Goal: Transaction & Acquisition: Book appointment/travel/reservation

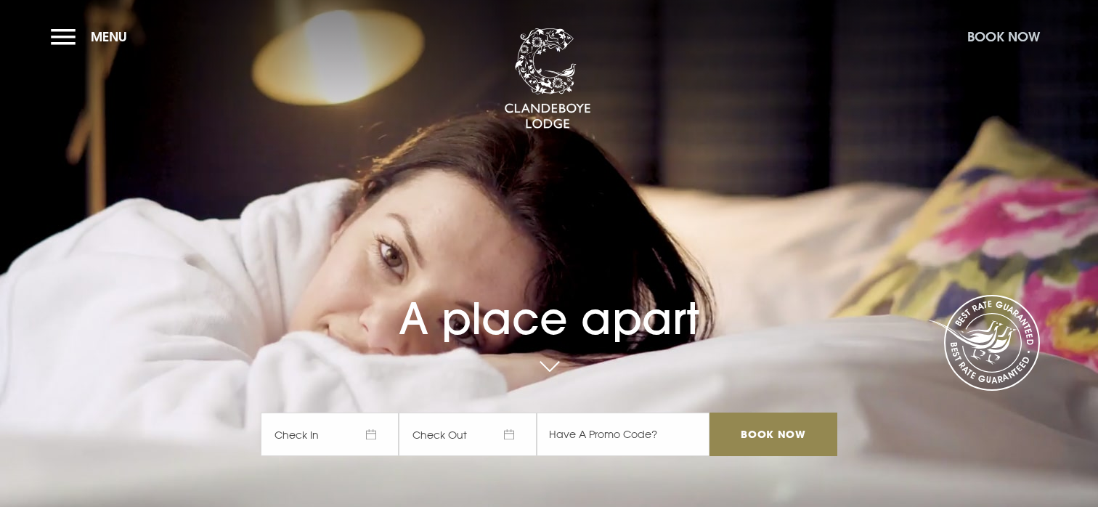
click at [1012, 37] on button "Book Now" at bounding box center [1003, 36] width 87 height 31
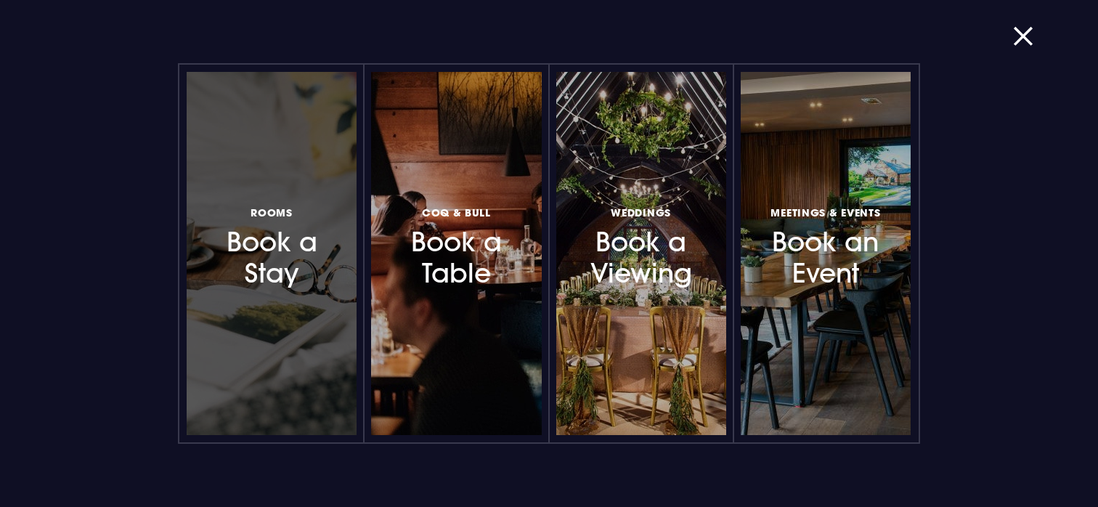
click at [291, 271] on h3 "Rooms Book a Stay" at bounding box center [271, 246] width 126 height 86
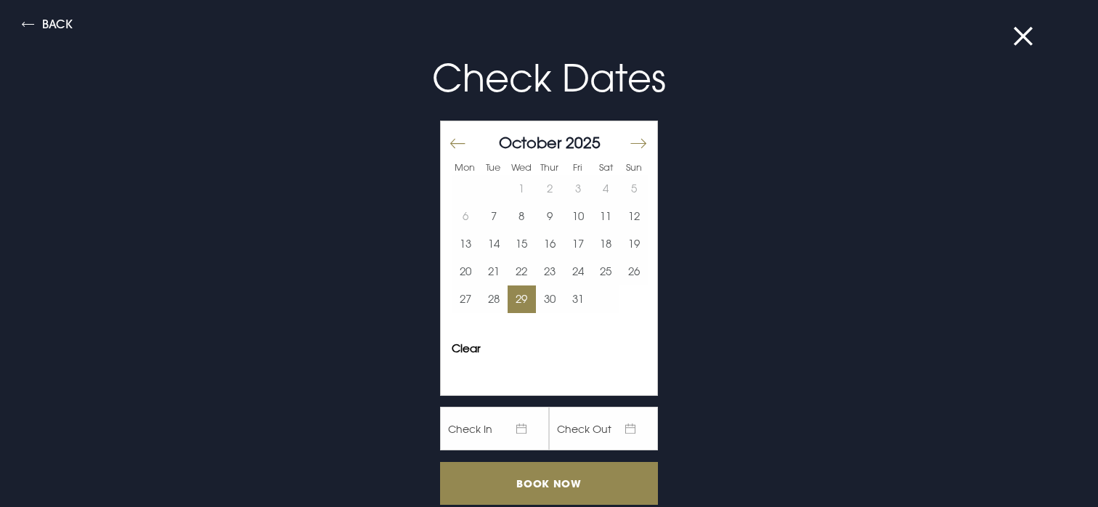
click at [516, 299] on button "29" at bounding box center [522, 299] width 28 height 28
click at [539, 301] on button "30" at bounding box center [550, 299] width 28 height 28
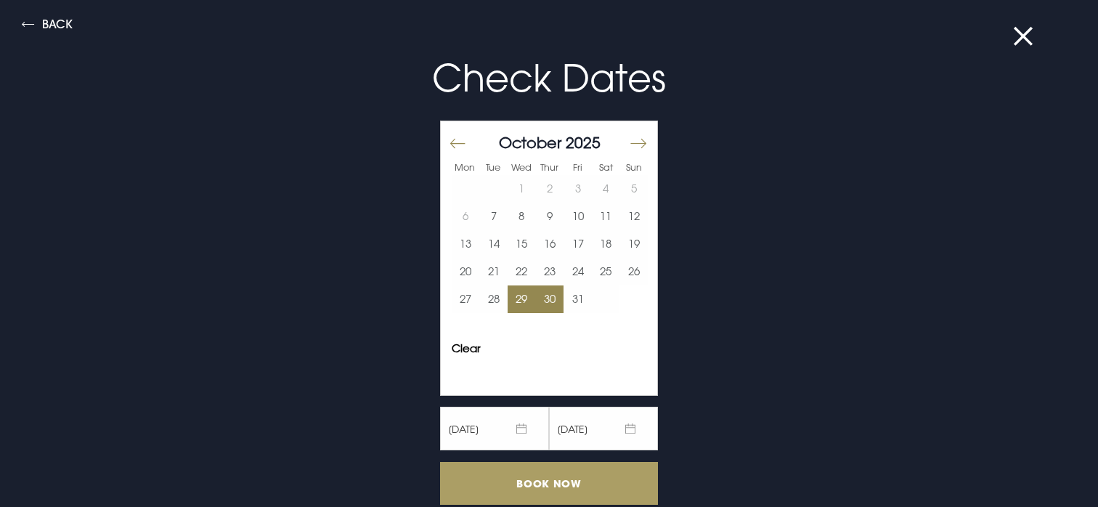
click at [546, 482] on input "Book Now" at bounding box center [549, 483] width 218 height 43
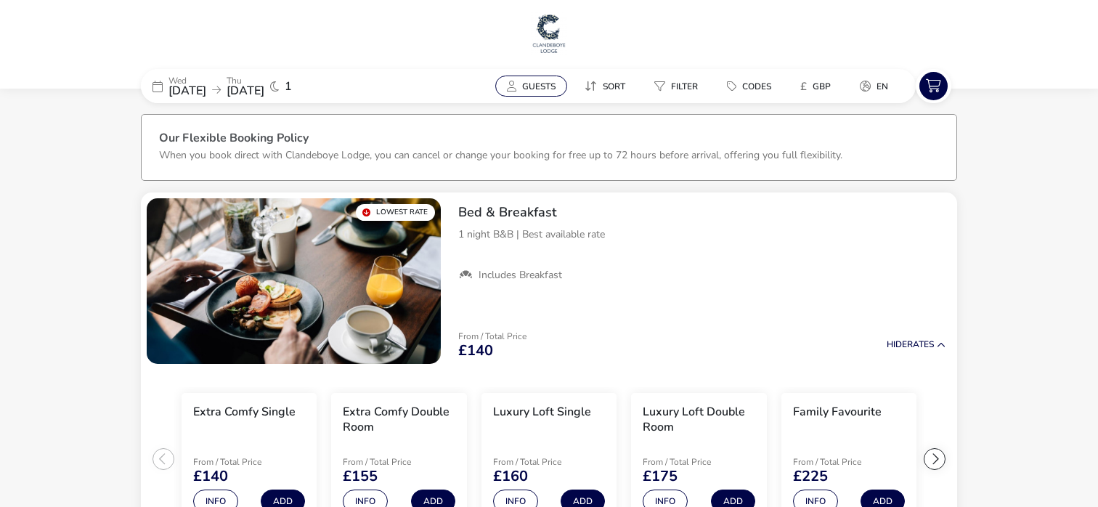
click at [533, 89] on span "Guests" at bounding box center [538, 87] width 33 height 12
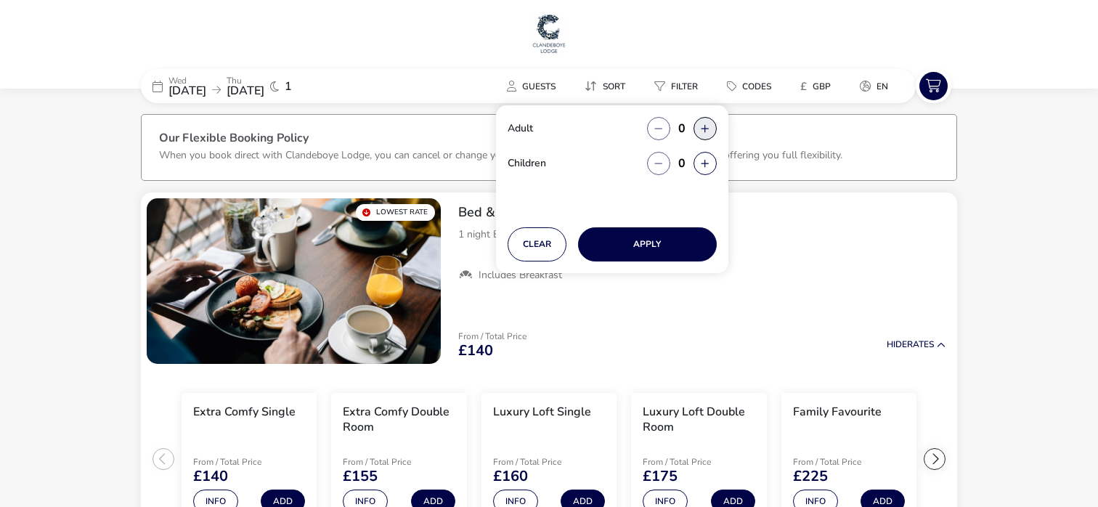
click at [703, 126] on button "button" at bounding box center [705, 128] width 23 height 23
click at [706, 130] on button "button" at bounding box center [705, 128] width 23 height 23
click at [660, 125] on button "button" at bounding box center [658, 128] width 23 height 23
click at [661, 126] on span "button" at bounding box center [661, 126] width 0 height 0
type input "0"
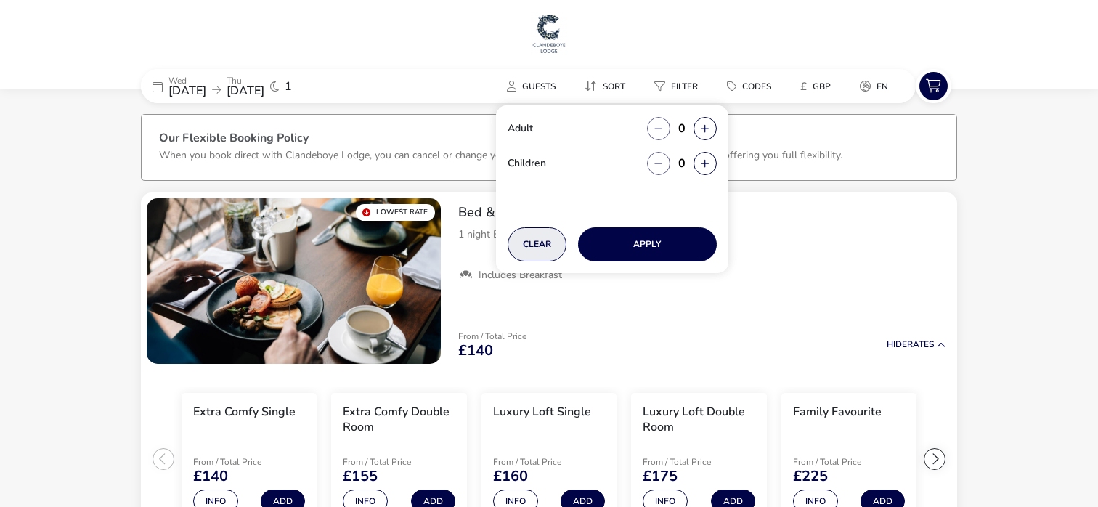
click at [553, 239] on button "Clear" at bounding box center [537, 244] width 59 height 34
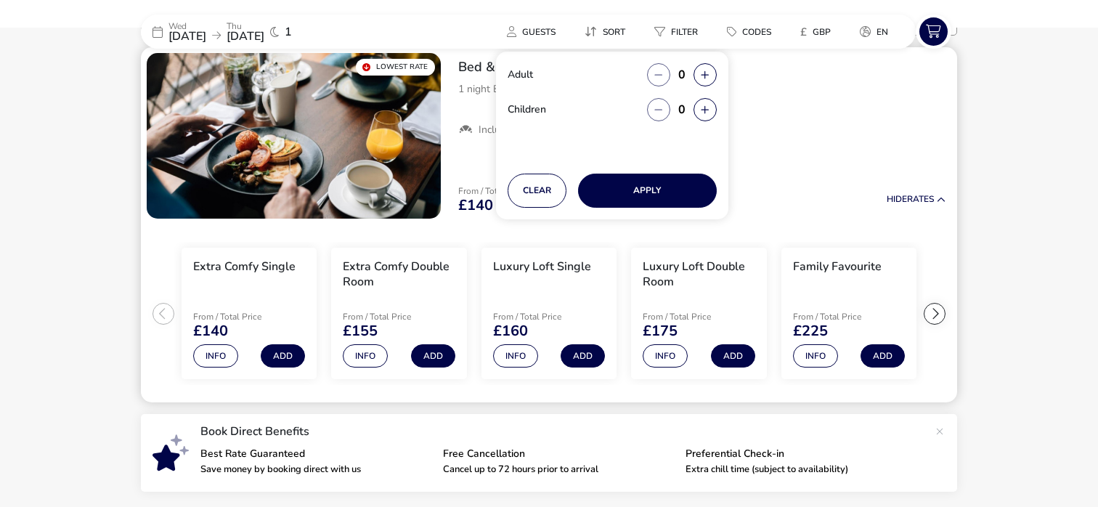
click at [827, 155] on div "Bed & Breakfast 1 night B&B | Best available rate Includes Breakfast From / Tot…" at bounding box center [702, 135] width 511 height 177
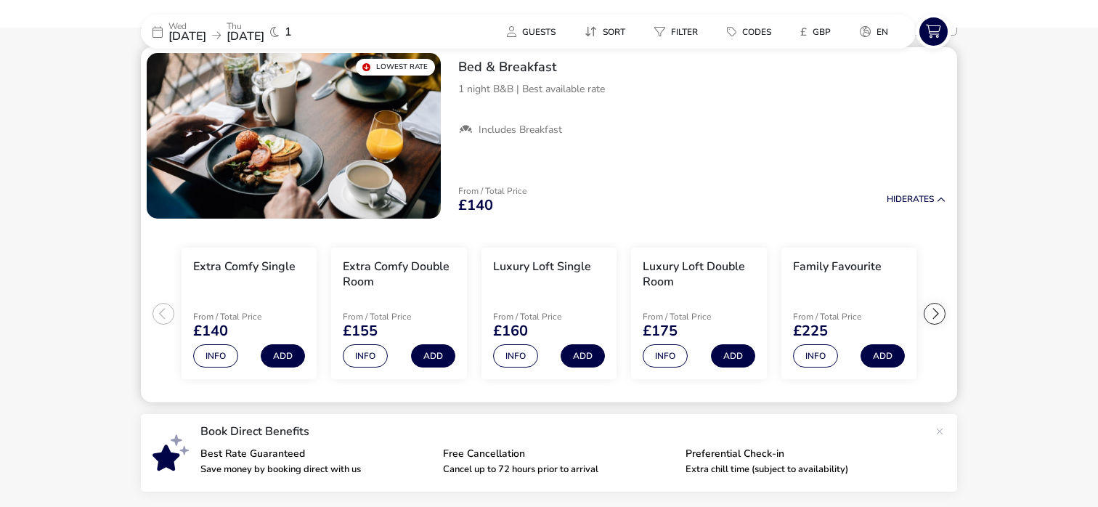
click at [941, 308] on div at bounding box center [935, 314] width 22 height 22
click at [941, 308] on ul "Extra Comfy Single From / Total Price £140 Info Add Extra Comfy Double Room Fro…" at bounding box center [549, 313] width 817 height 179
click at [165, 312] on div at bounding box center [164, 314] width 22 height 22
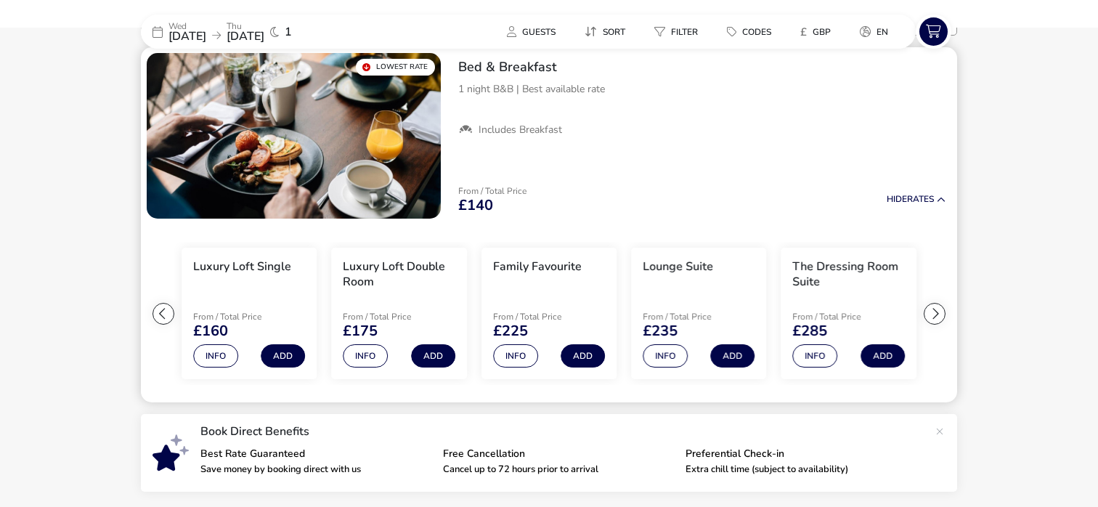
click at [165, 312] on div at bounding box center [164, 314] width 22 height 22
click at [165, 312] on ul "Extra Comfy Single From / Total Price £140 Info Add Extra Comfy Double Room Fro…" at bounding box center [549, 313] width 817 height 179
click at [430, 351] on button "Add" at bounding box center [433, 355] width 44 height 23
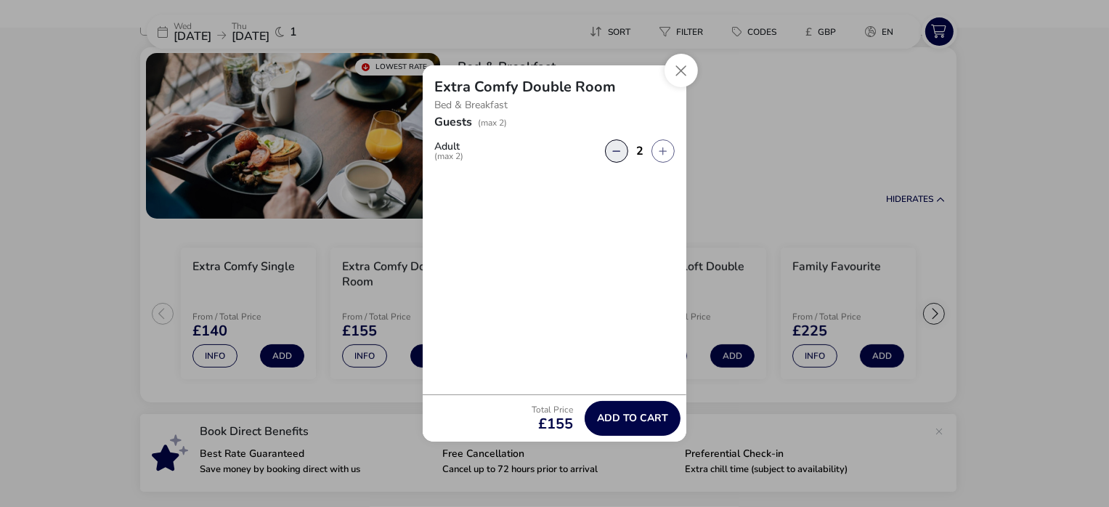
click at [612, 147] on button "button" at bounding box center [616, 150] width 23 height 23
type input "1"
click at [639, 416] on span "Add to cart" at bounding box center [632, 418] width 71 height 11
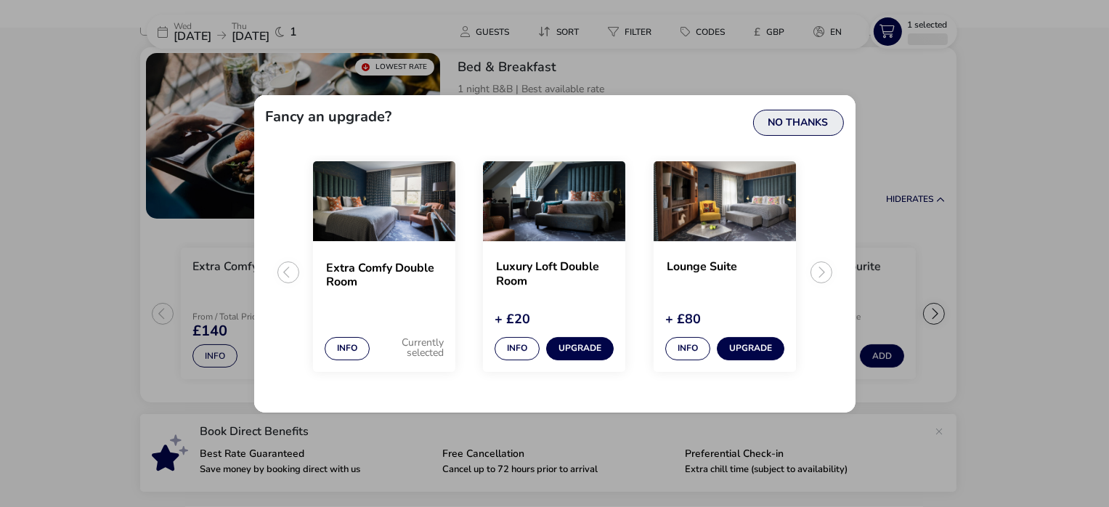
click at [824, 120] on button "No Thanks" at bounding box center [798, 123] width 91 height 26
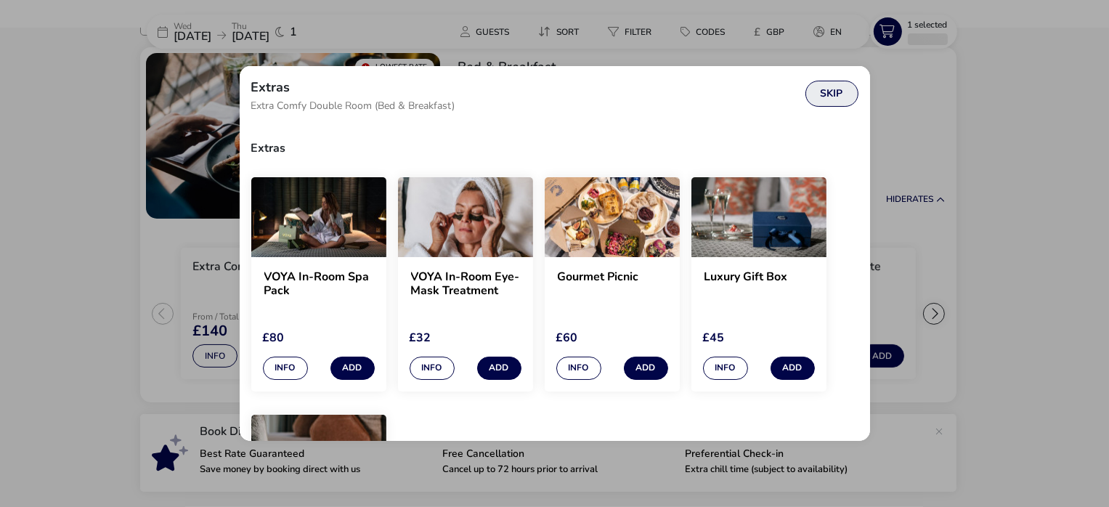
click at [835, 92] on button "Skip" at bounding box center [832, 94] width 53 height 26
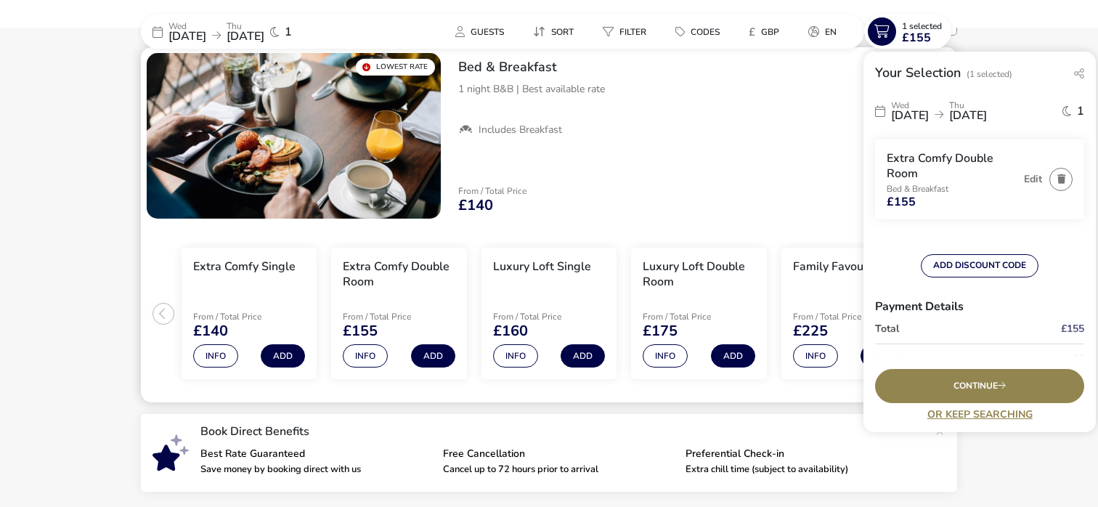
click at [727, 159] on div "Bed & Breakfast 1 night B&B | Best available rate Includes Breakfast From / Tot…" at bounding box center [702, 135] width 511 height 177
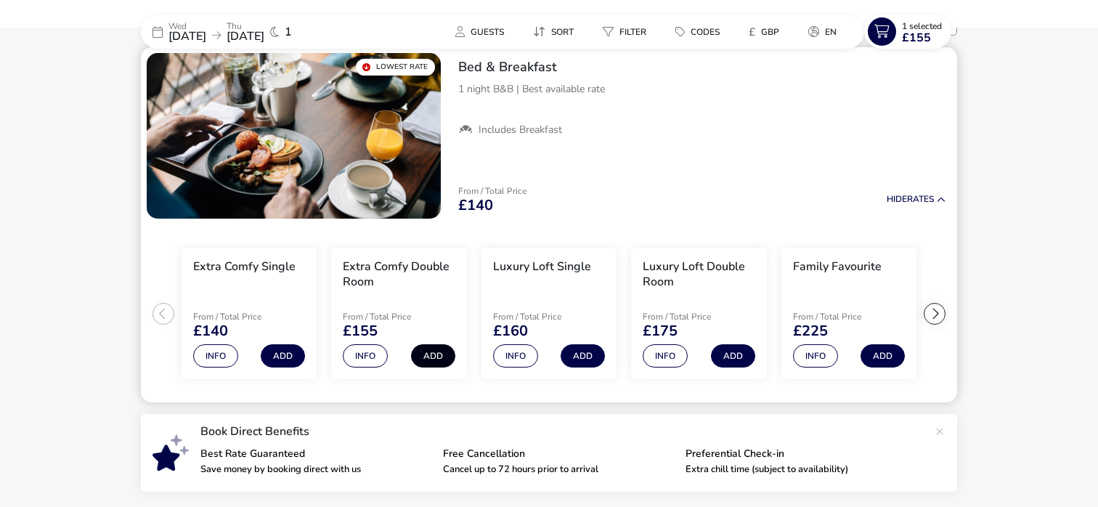
click at [434, 354] on button "Add" at bounding box center [433, 355] width 44 height 23
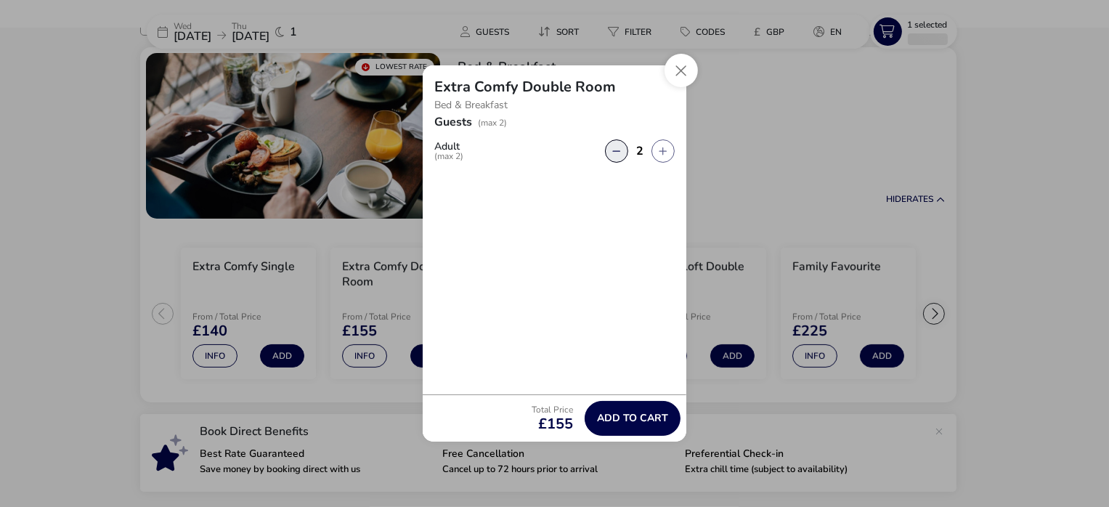
click at [621, 147] on button "button" at bounding box center [616, 150] width 23 height 23
type input "1"
click at [630, 418] on span "Add to cart" at bounding box center [632, 418] width 71 height 11
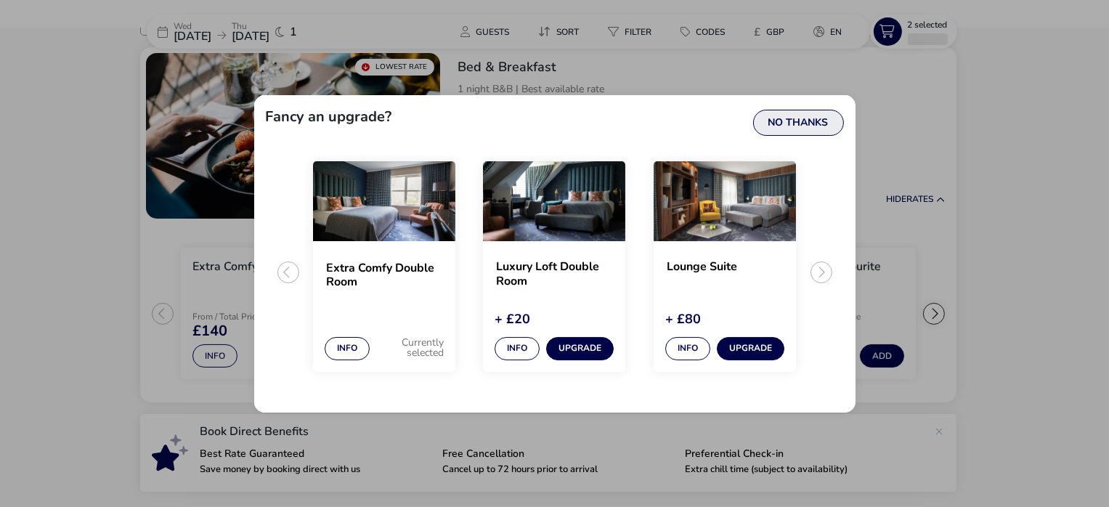
click at [791, 119] on button "No Thanks" at bounding box center [798, 123] width 91 height 26
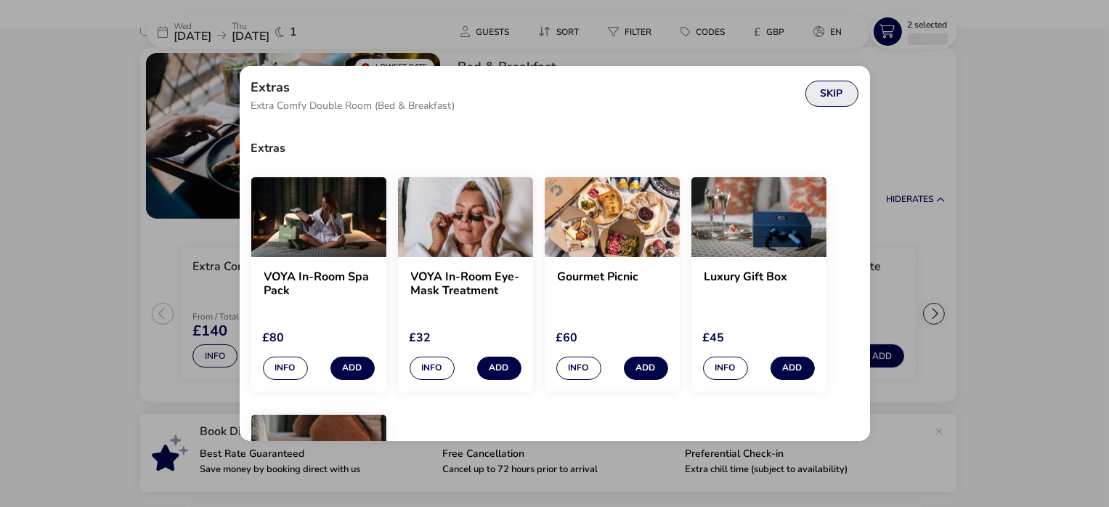
click at [822, 88] on button "Skip" at bounding box center [832, 94] width 53 height 26
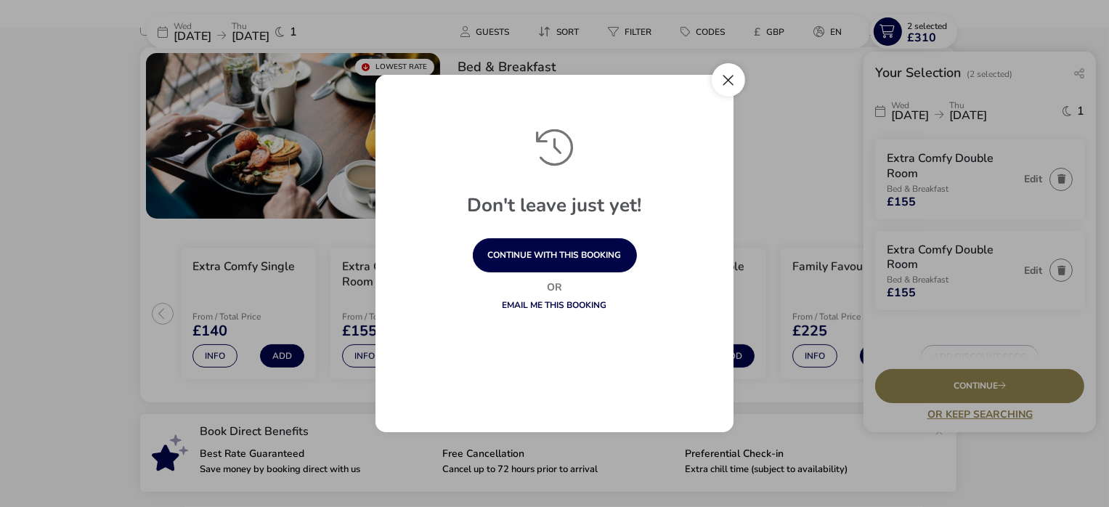
click at [729, 78] on button "Close" at bounding box center [728, 79] width 33 height 33
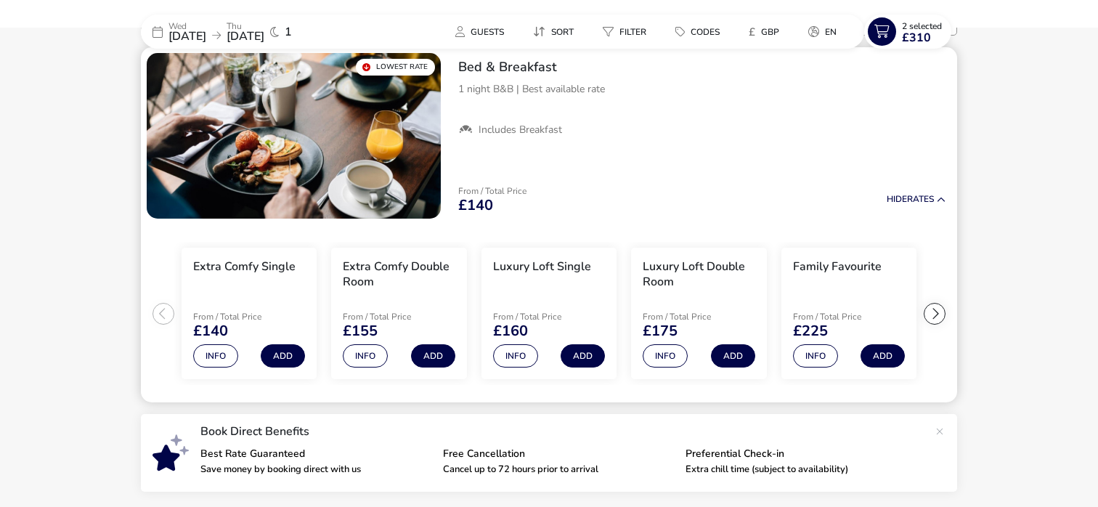
click at [157, 310] on ul "Extra Comfy Single From / Total Price £140 Info Add Extra Comfy Double Room Fro…" at bounding box center [549, 313] width 817 height 179
click at [933, 312] on div at bounding box center [935, 314] width 22 height 22
click at [933, 312] on ul "Extra Comfy Single From / Total Price £140 Info Add Extra Comfy Double Room Fro…" at bounding box center [549, 313] width 817 height 179
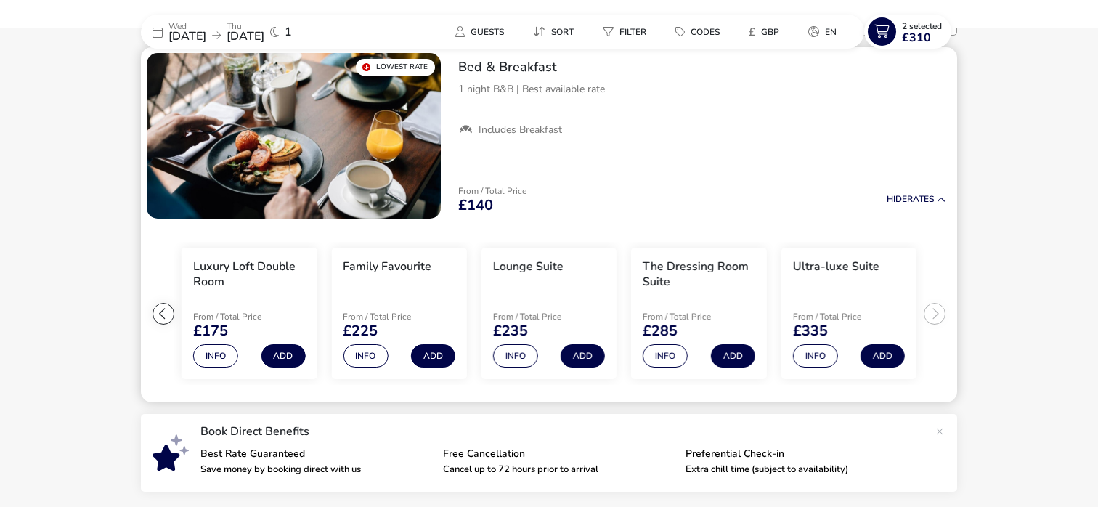
click at [168, 310] on div at bounding box center [164, 314] width 22 height 22
click at [168, 310] on ul "Extra Comfy Single From / Total Price £140 Info Add Extra Comfy Double Room Fro…" at bounding box center [549, 313] width 817 height 179
click at [434, 354] on button "Add" at bounding box center [433, 355] width 44 height 23
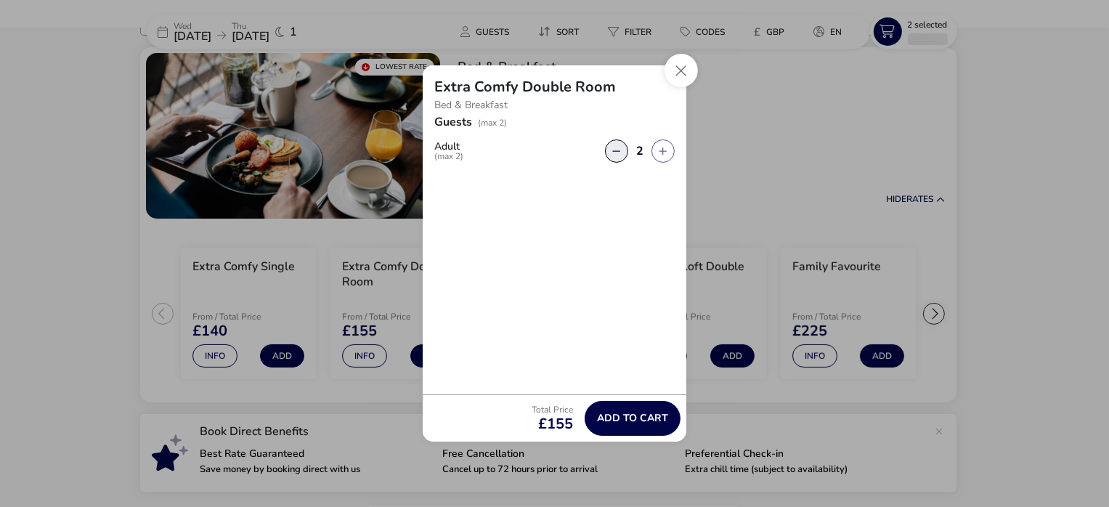
click at [620, 147] on button "button" at bounding box center [616, 150] width 23 height 23
type input "1"
click at [645, 421] on span "Add to cart" at bounding box center [632, 418] width 71 height 11
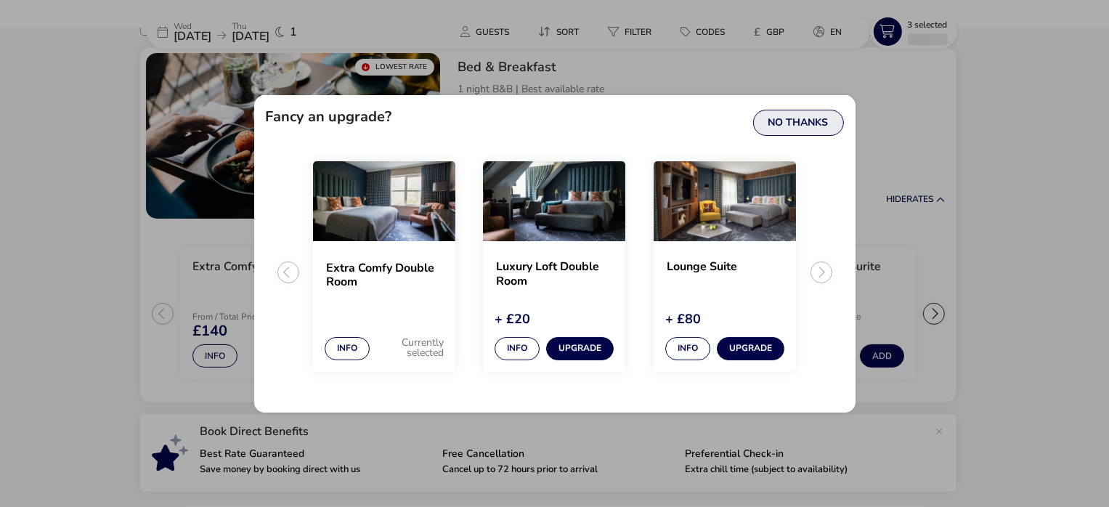
click at [802, 124] on button "No Thanks" at bounding box center [798, 123] width 91 height 26
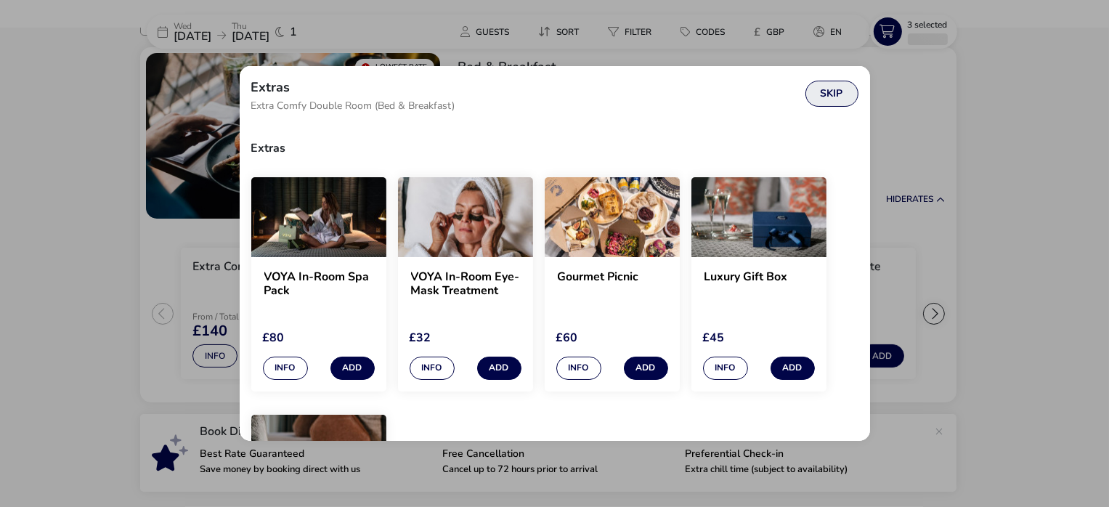
click at [846, 95] on button "Skip" at bounding box center [832, 94] width 53 height 26
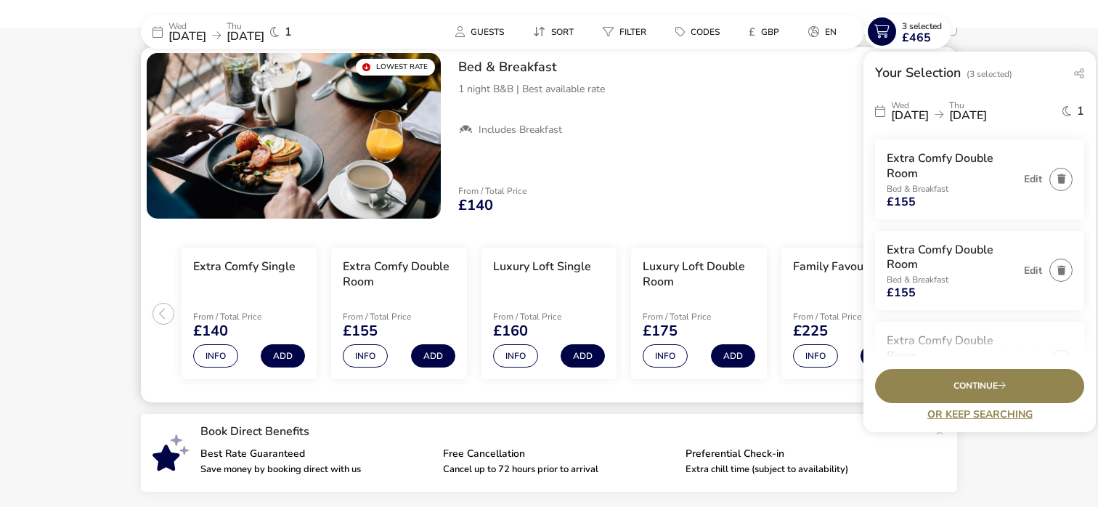
click at [761, 100] on div "1 night B&B | Best available rate" at bounding box center [701, 96] width 487 height 31
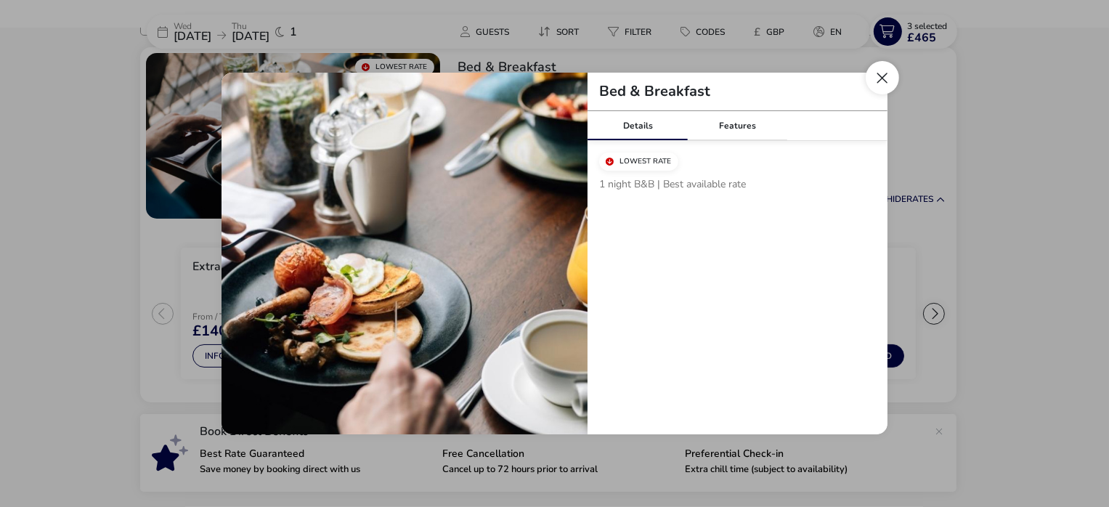
click at [886, 74] on button "Close modal" at bounding box center [882, 77] width 33 height 33
